Goal: Task Accomplishment & Management: Manage account settings

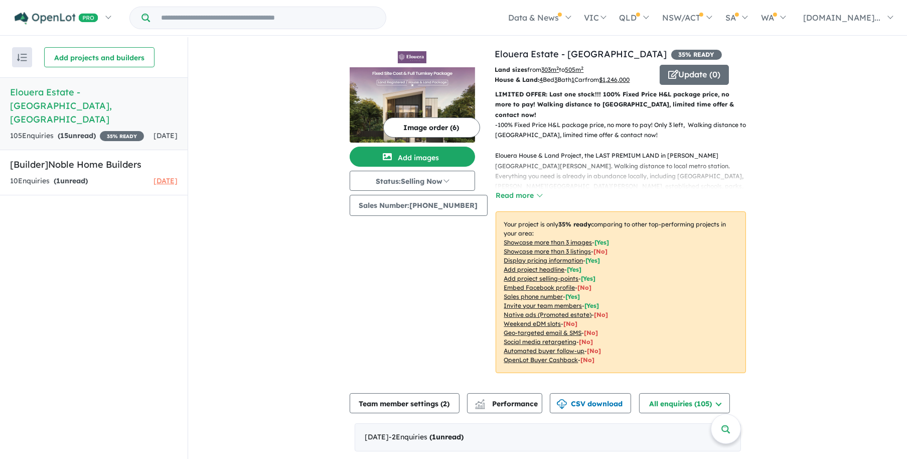
click at [154, 131] on span "[DATE]" at bounding box center [166, 135] width 24 height 9
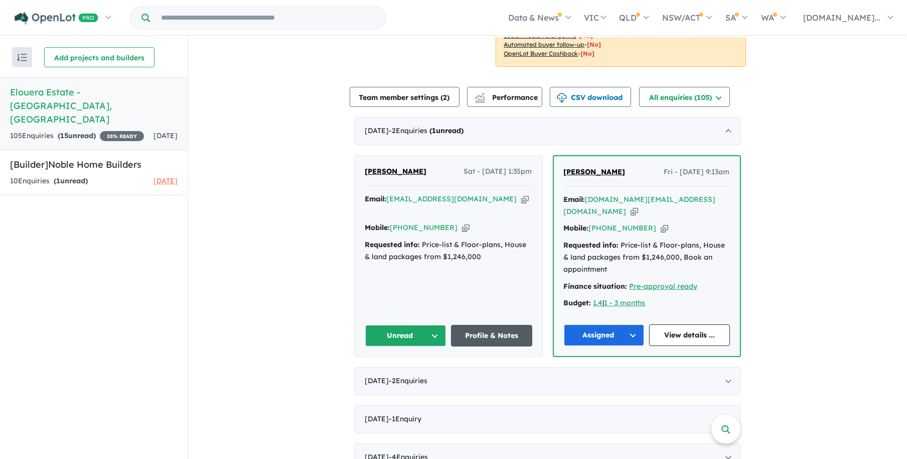
click at [486, 325] on link "Profile & Notes" at bounding box center [491, 336] width 81 height 22
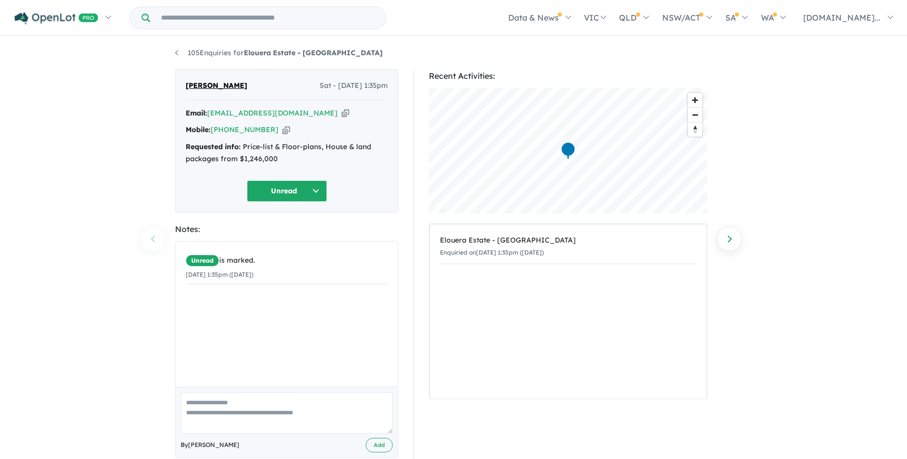
click at [311, 196] on button "Unread" at bounding box center [287, 191] width 80 height 22
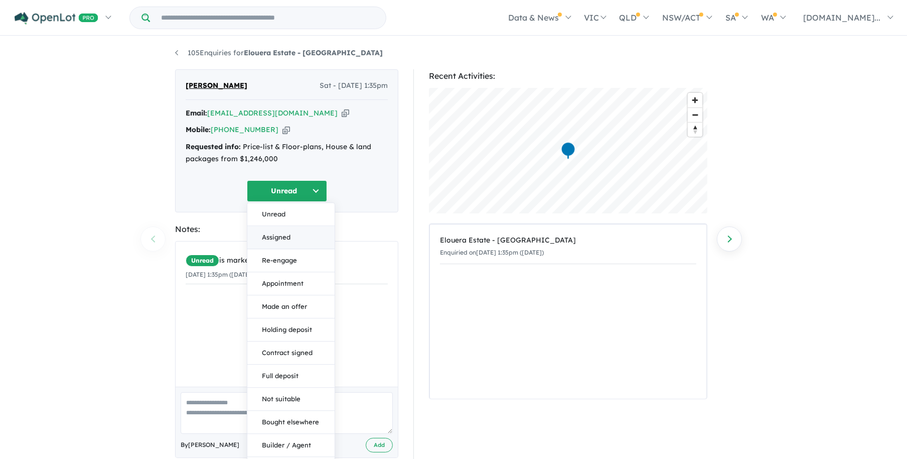
click at [288, 235] on button "Assigned" at bounding box center [290, 237] width 87 height 23
